Goal: Information Seeking & Learning: Learn about a topic

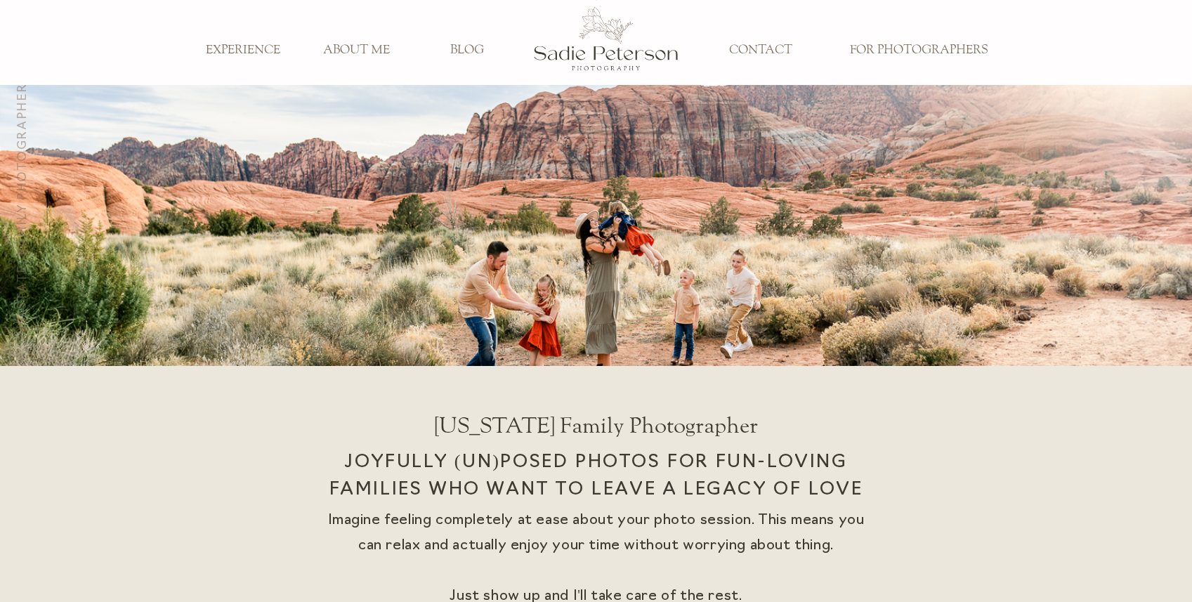
click at [255, 51] on h3 "EXPERIENCE" at bounding box center [243, 50] width 93 height 15
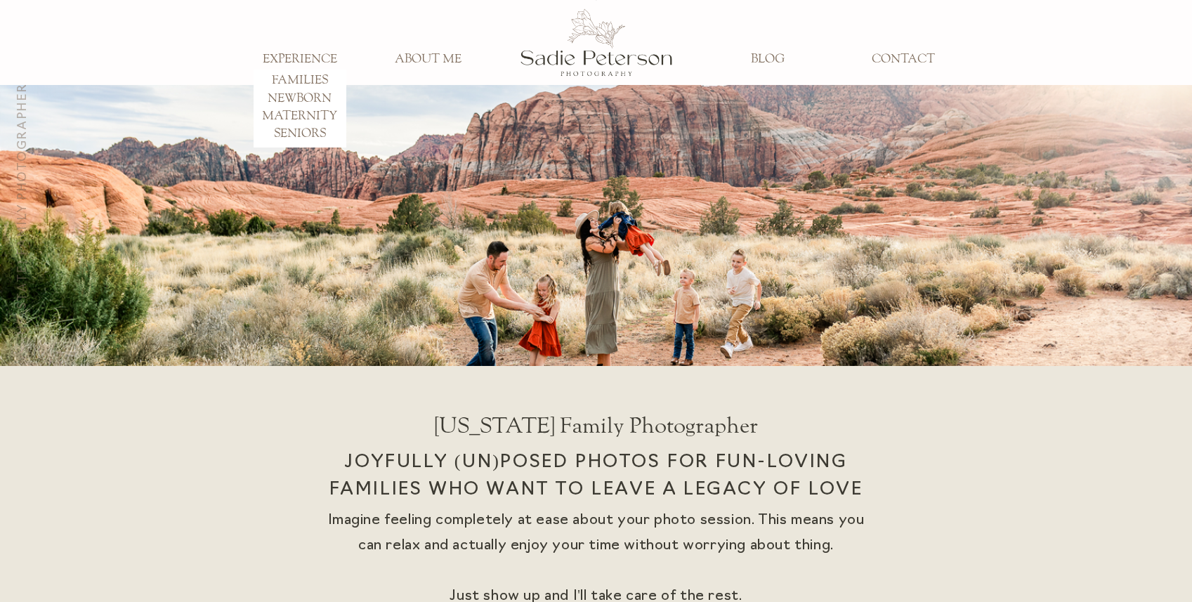
click at [293, 86] on h3 "FAMILIES" at bounding box center [300, 80] width 93 height 15
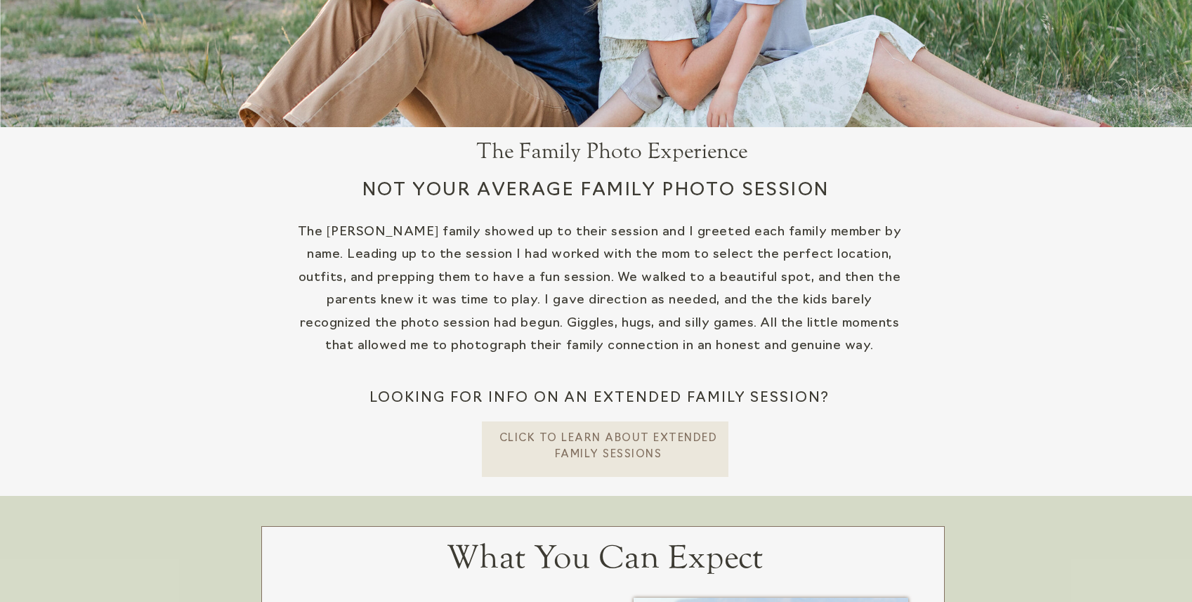
scroll to position [242, 0]
